Goal: Information Seeking & Learning: Learn about a topic

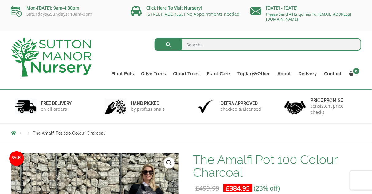
drag, startPoint x: 371, startPoint y: 25, endPoint x: 237, endPoint y: 135, distance: 173.8
click at [237, 135] on nav "Products The Amalfi Pot 100 Colour Charcoal" at bounding box center [186, 132] width 350 height 5
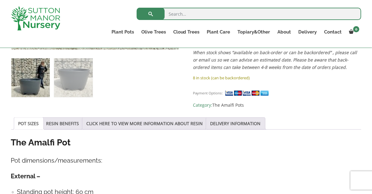
scroll to position [249, 0]
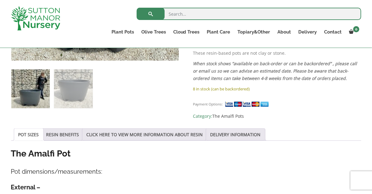
click at [139, 132] on link "CLICK HERE TO VIEW MORE INFORMATION ABOUT RESIN" at bounding box center [145, 135] width 116 height 12
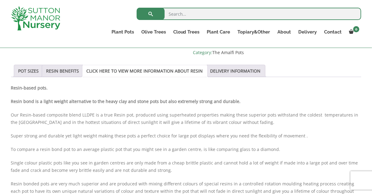
scroll to position [301, 0]
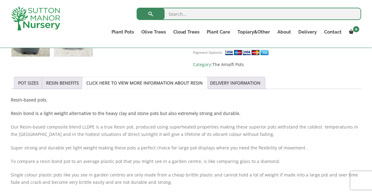
click at [223, 79] on link "DELIVERY INFORMATION" at bounding box center [235, 83] width 50 height 12
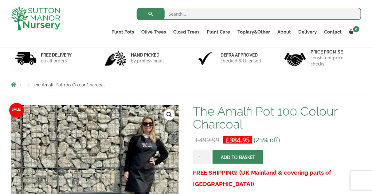
scroll to position [0, 0]
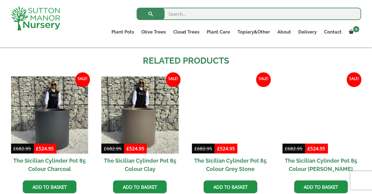
scroll to position [624, 0]
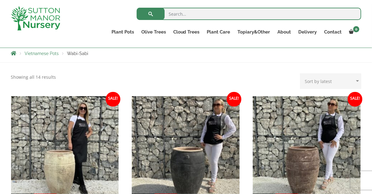
scroll to position [175, 0]
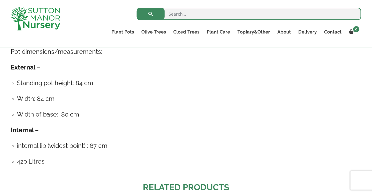
scroll to position [493, 0]
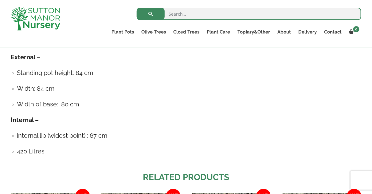
click at [103, 131] on h4 "internal lip (widest point) : 67 cm" at bounding box center [189, 136] width 344 height 10
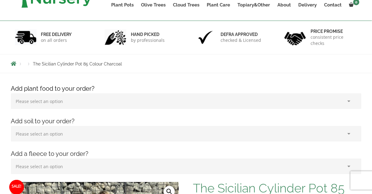
scroll to position [0, 0]
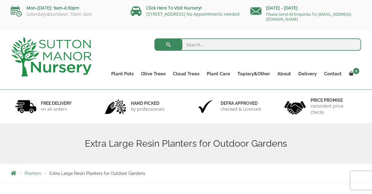
click at [205, 47] on input "search" at bounding box center [257, 44] width 207 height 12
type input "resin planter"
click at [154, 38] on button "submit" at bounding box center [168, 44] width 28 height 12
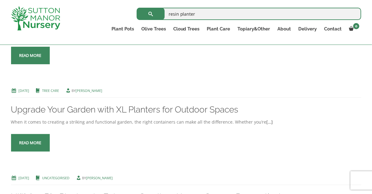
scroll to position [272, 0]
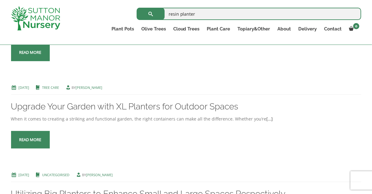
click at [34, 139] on link "Read more" at bounding box center [30, 140] width 39 height 18
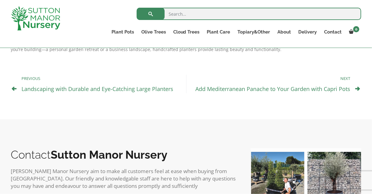
scroll to position [438, 0]
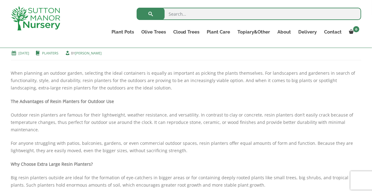
scroll to position [142, 0]
